Goal: Task Accomplishment & Management: Use online tool/utility

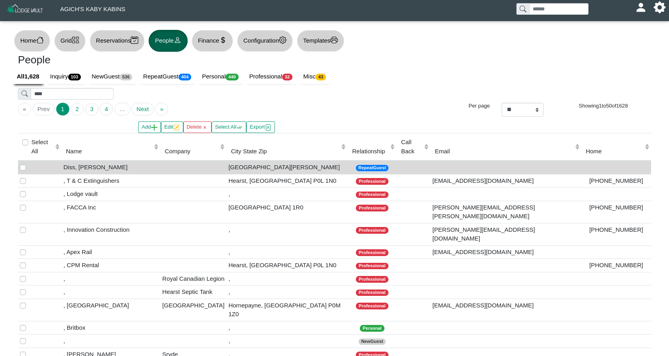
select select "**"
click at [75, 40] on button "Grid" at bounding box center [69, 41] width 31 height 22
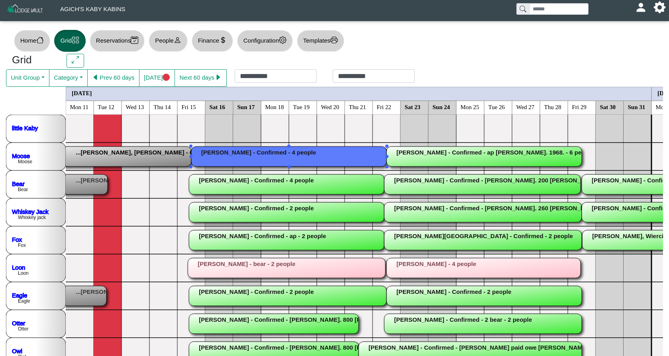
click at [311, 156] on rect at bounding box center [288, 157] width 195 height 20
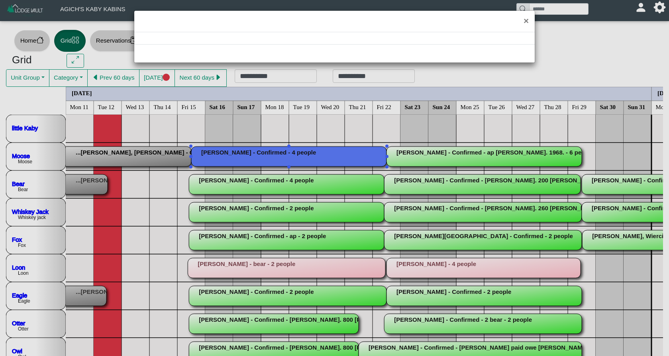
select select "*"
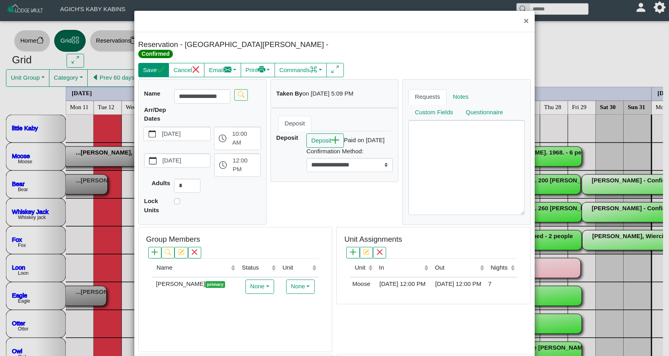
click at [158, 66] on icon "check" at bounding box center [161, 70] width 8 height 8
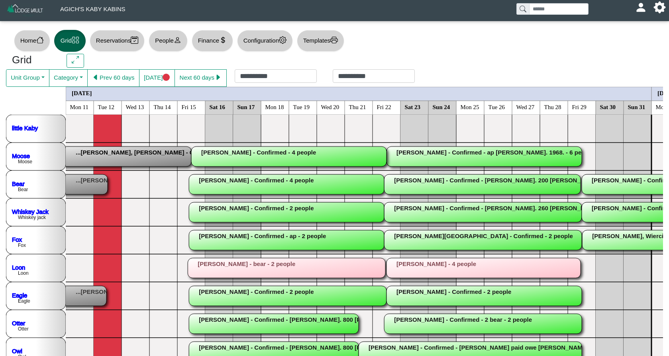
click at [248, 211] on rect at bounding box center [286, 213] width 195 height 20
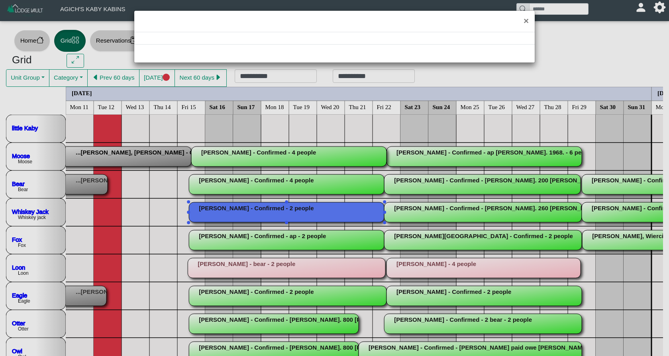
select select "*"
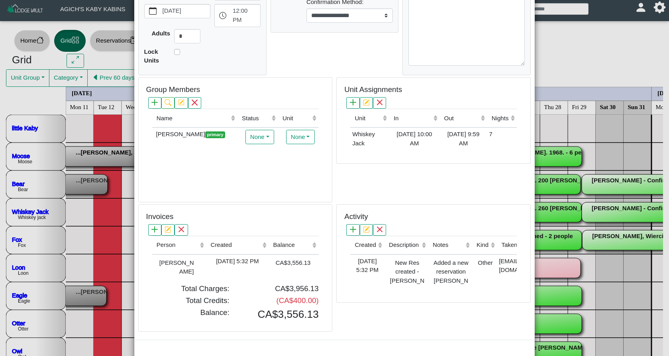
scroll to position [140, 0]
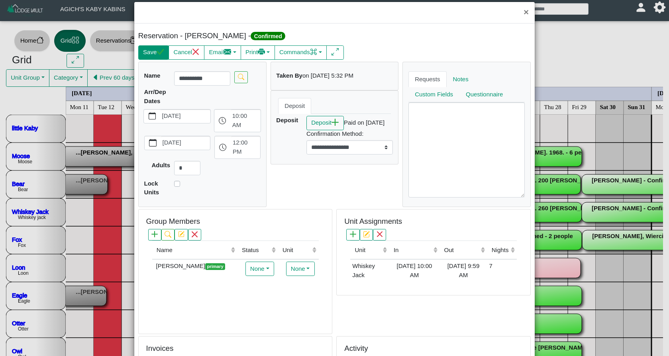
click at [157, 48] on button "Save" at bounding box center [153, 52] width 31 height 14
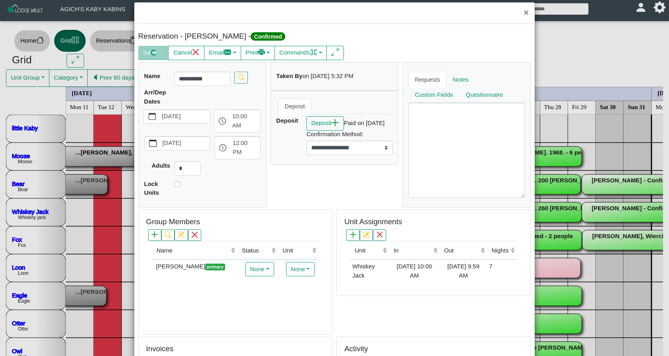
scroll to position [9, 0]
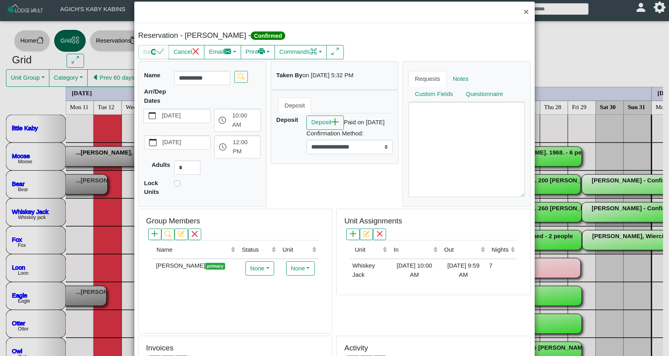
select select "*"
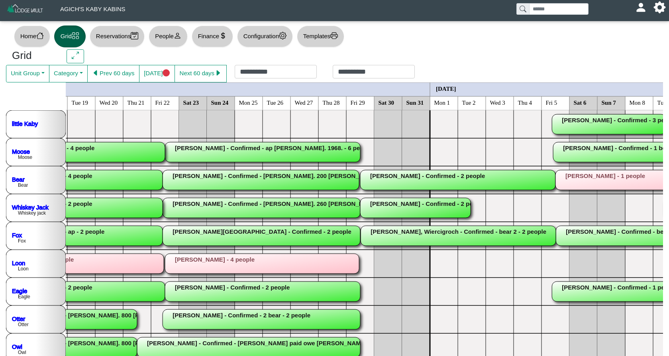
scroll to position [0, 0]
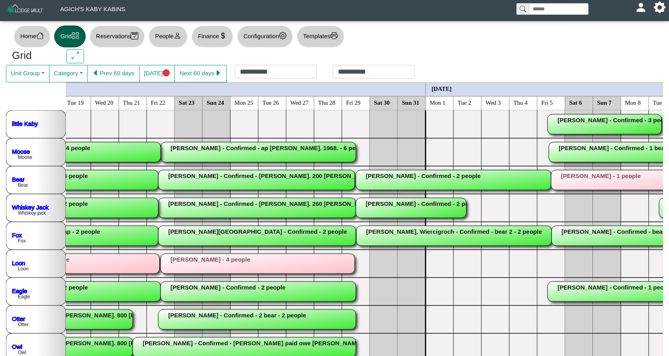
click at [557, 41] on div "Home Grid Reservations People Finance Configuration Templates" at bounding box center [334, 37] width 657 height 26
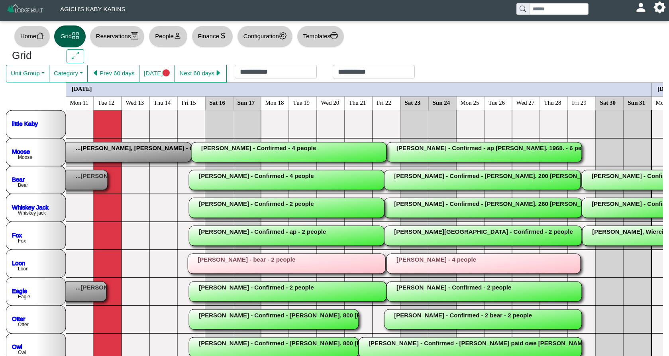
scroll to position [0, 24]
